Goal: Transaction & Acquisition: Purchase product/service

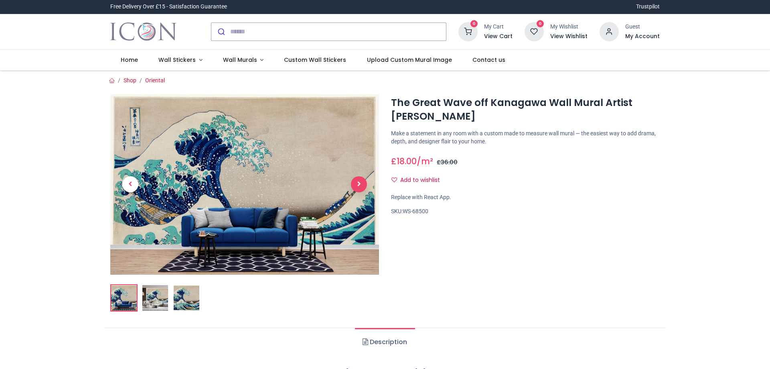
click at [358, 183] on span "Next" at bounding box center [359, 184] width 16 height 16
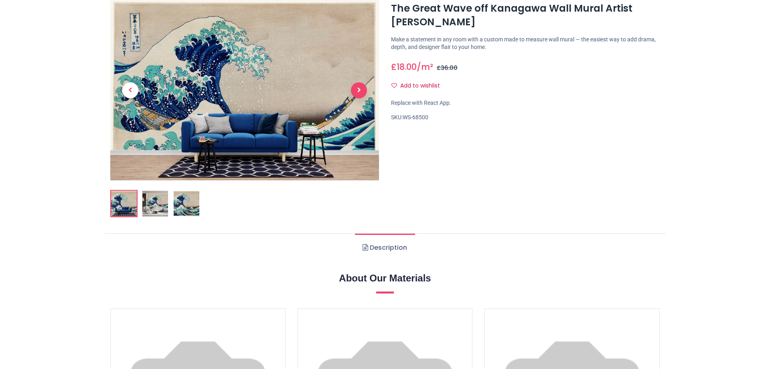
click at [358, 89] on span "Next" at bounding box center [359, 90] width 16 height 16
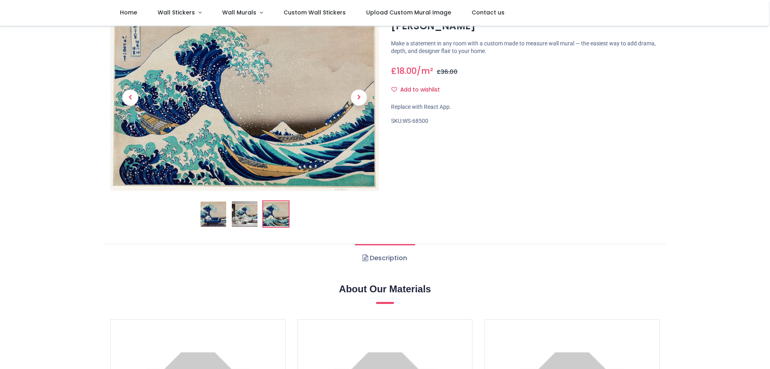
scroll to position [0, 0]
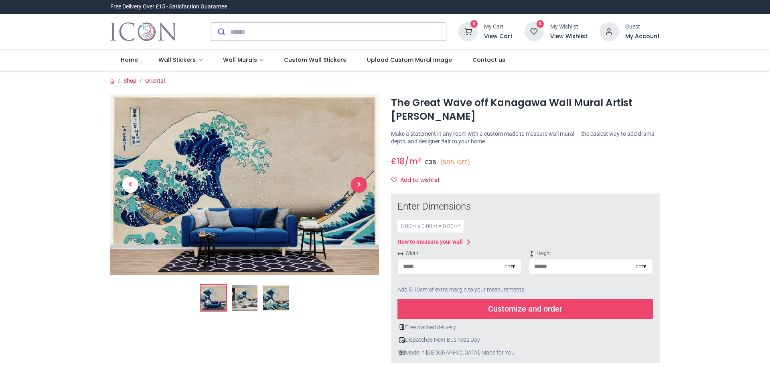
click at [361, 184] on span "Next" at bounding box center [359, 185] width 16 height 16
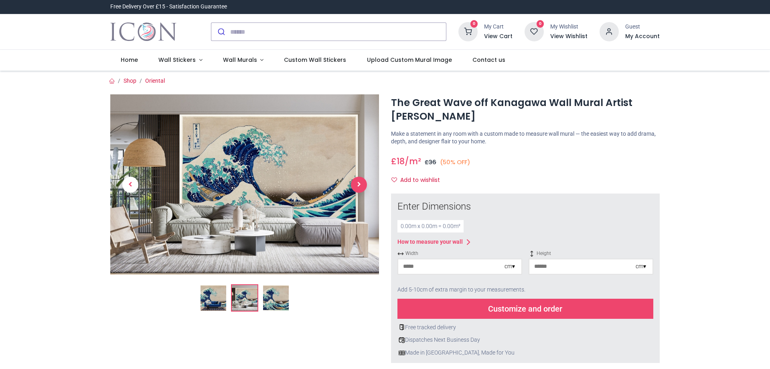
click at [361, 184] on span "Next" at bounding box center [359, 185] width 16 height 16
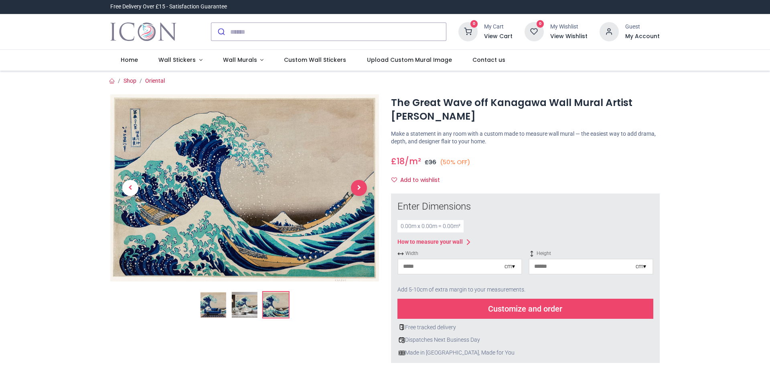
click at [361, 184] on span "Next" at bounding box center [359, 188] width 16 height 16
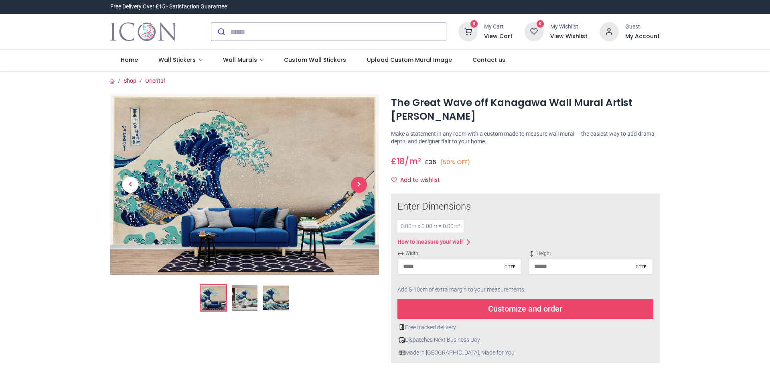
click at [361, 184] on span "Next" at bounding box center [359, 185] width 16 height 16
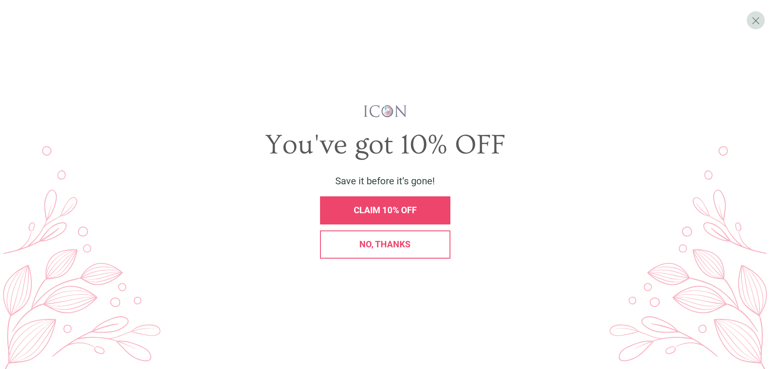
click at [384, 240] on span "No, thanks" at bounding box center [384, 244] width 51 height 10
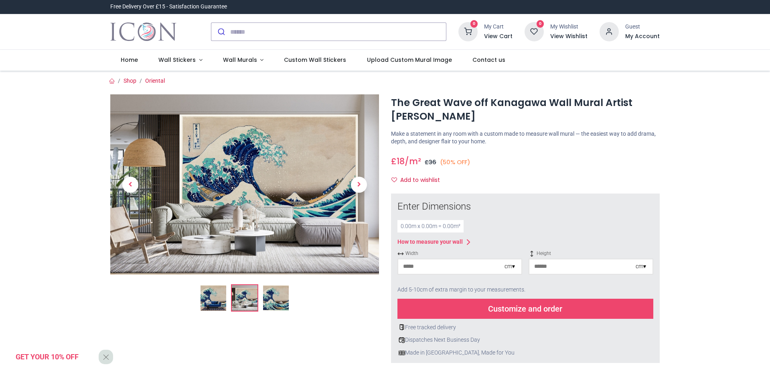
click at [359, 174] on link at bounding box center [359, 184] width 40 height 126
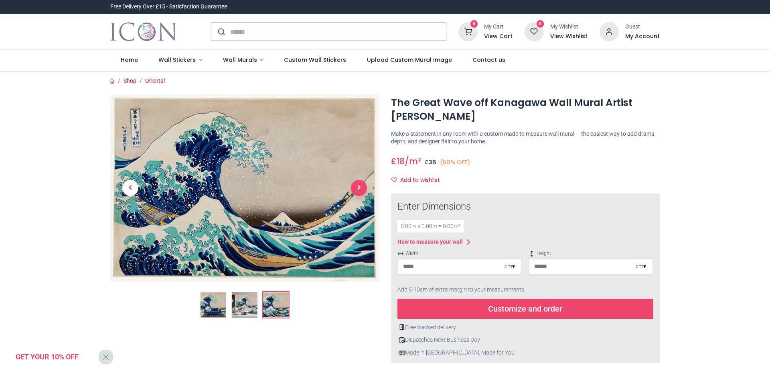
click at [361, 181] on span "Next" at bounding box center [359, 188] width 16 height 16
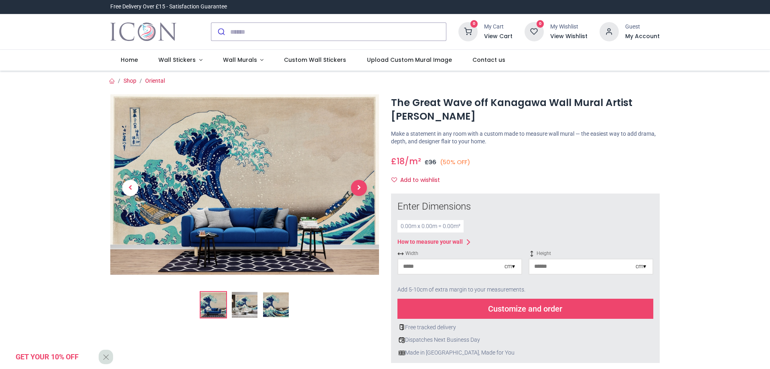
click at [361, 181] on span "Next" at bounding box center [359, 188] width 16 height 16
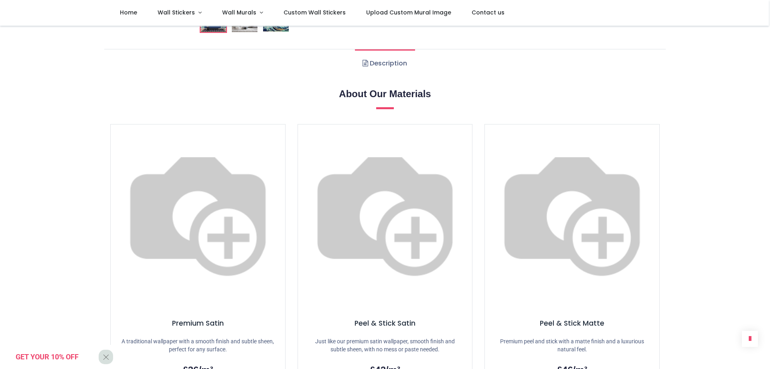
scroll to position [602, 0]
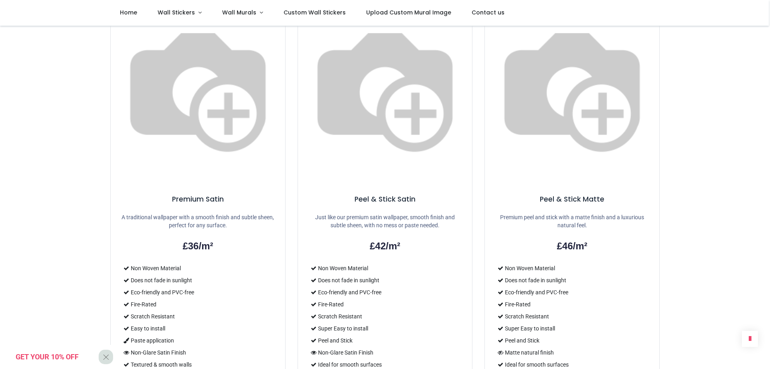
click at [188, 213] on p "A traditional wallpaper with a smooth finish and subtle sheen, perfect for any …" at bounding box center [197, 221] width 155 height 16
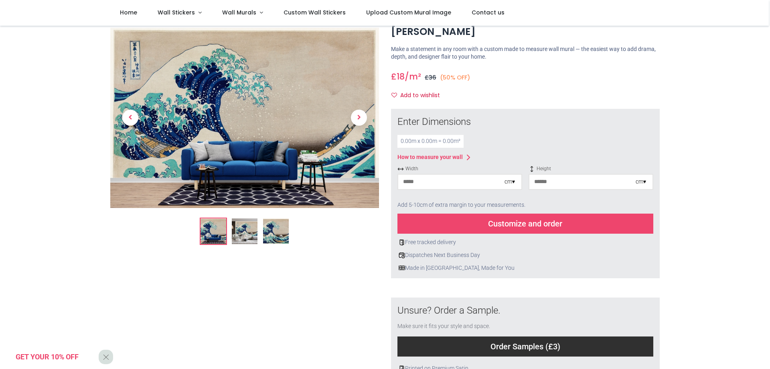
scroll to position [0, 0]
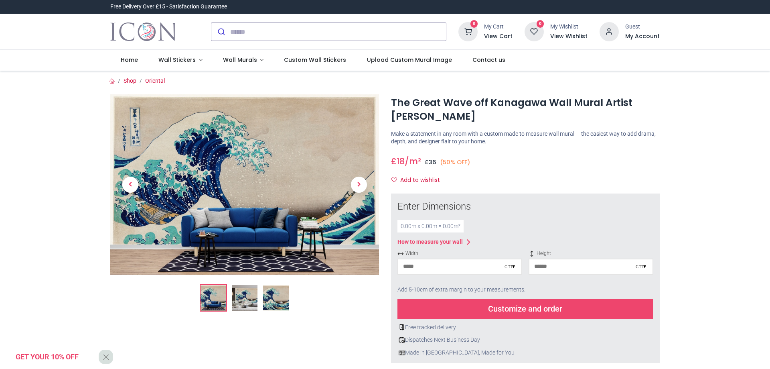
click at [448, 225] on div "0.00 m x 0.00 m = 0.00 m²" at bounding box center [431, 226] width 66 height 13
click at [408, 226] on div "0.00 m x 0.00 m = 0.00 m²" at bounding box center [431, 226] width 66 height 13
click at [400, 224] on div "0.00 m x 0.00 m = 0.00 m²" at bounding box center [431, 226] width 66 height 13
click at [416, 224] on div "0.00 m x 0.00 m = 0.00 m²" at bounding box center [431, 226] width 66 height 13
click at [454, 266] on input "number" at bounding box center [451, 266] width 106 height 14
